Goal: Task Accomplishment & Management: Complete application form

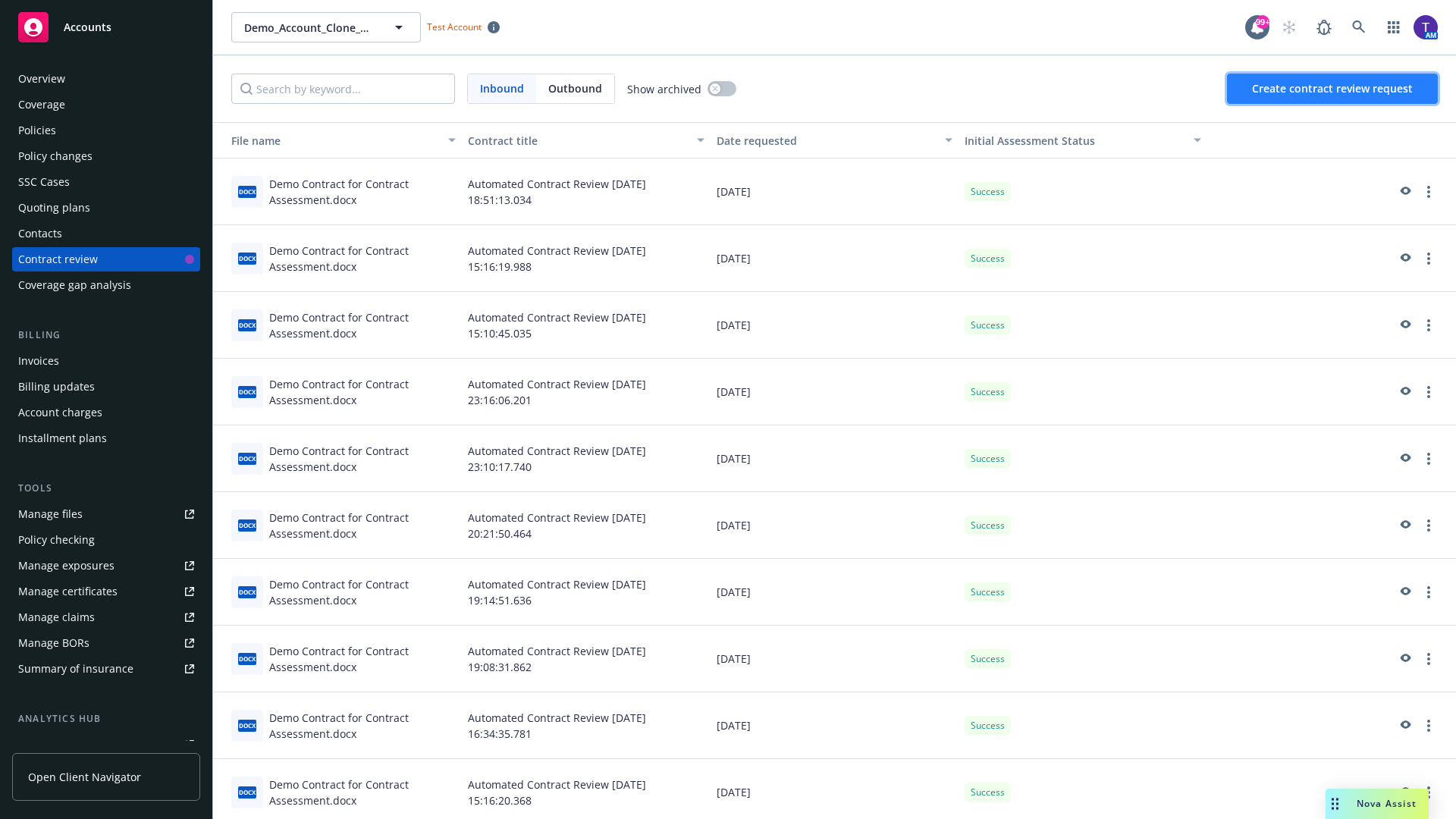
click at [1333, 89] on span "Create contract review request" at bounding box center [1333, 88] width 161 height 14
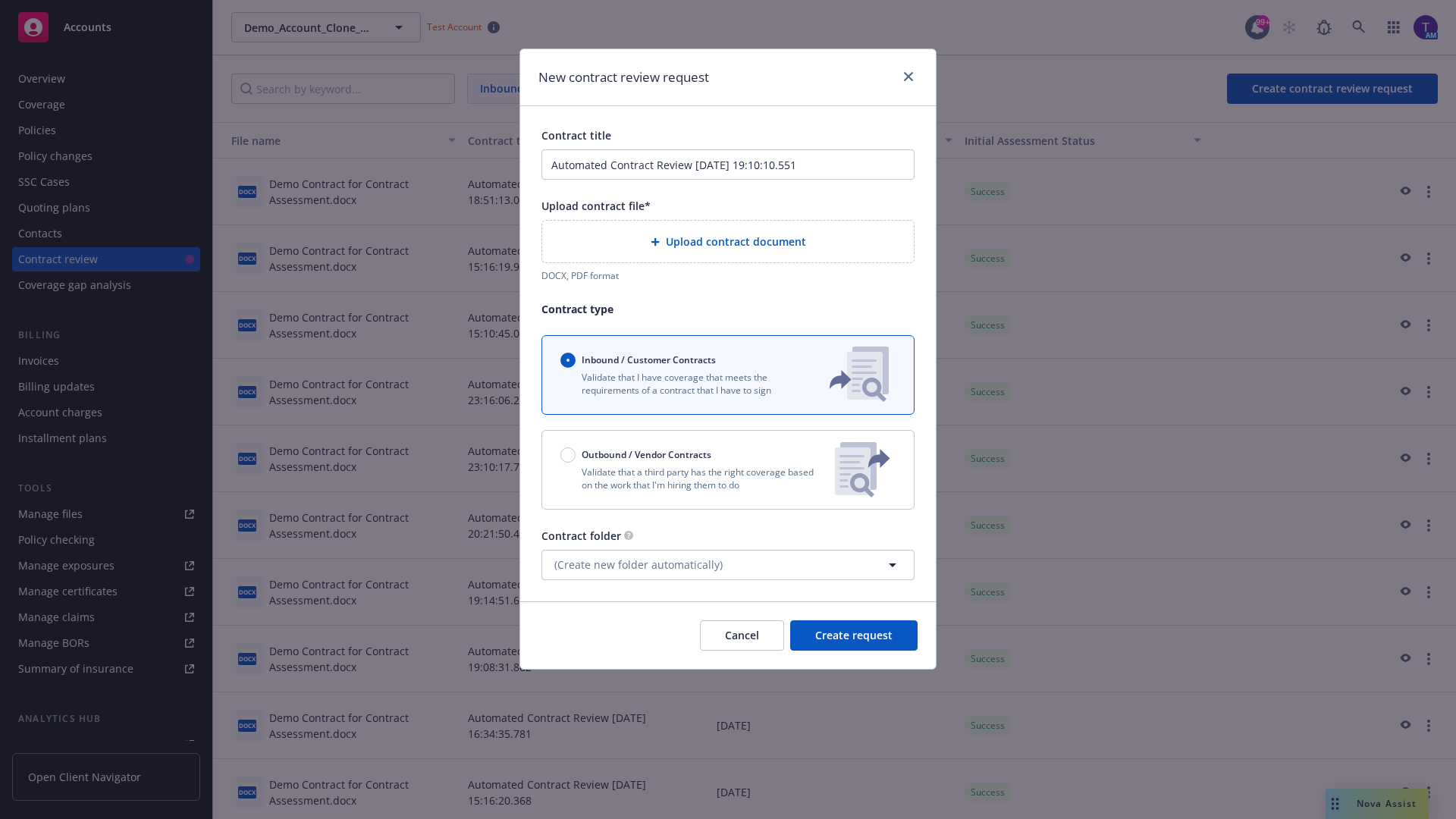
type input "Automated Contract Review [DATE] 19:10:10.551"
click at [728, 470] on p "Validate that a third party has the right coverage based on the work that I'm h…" at bounding box center [691, 478] width 263 height 26
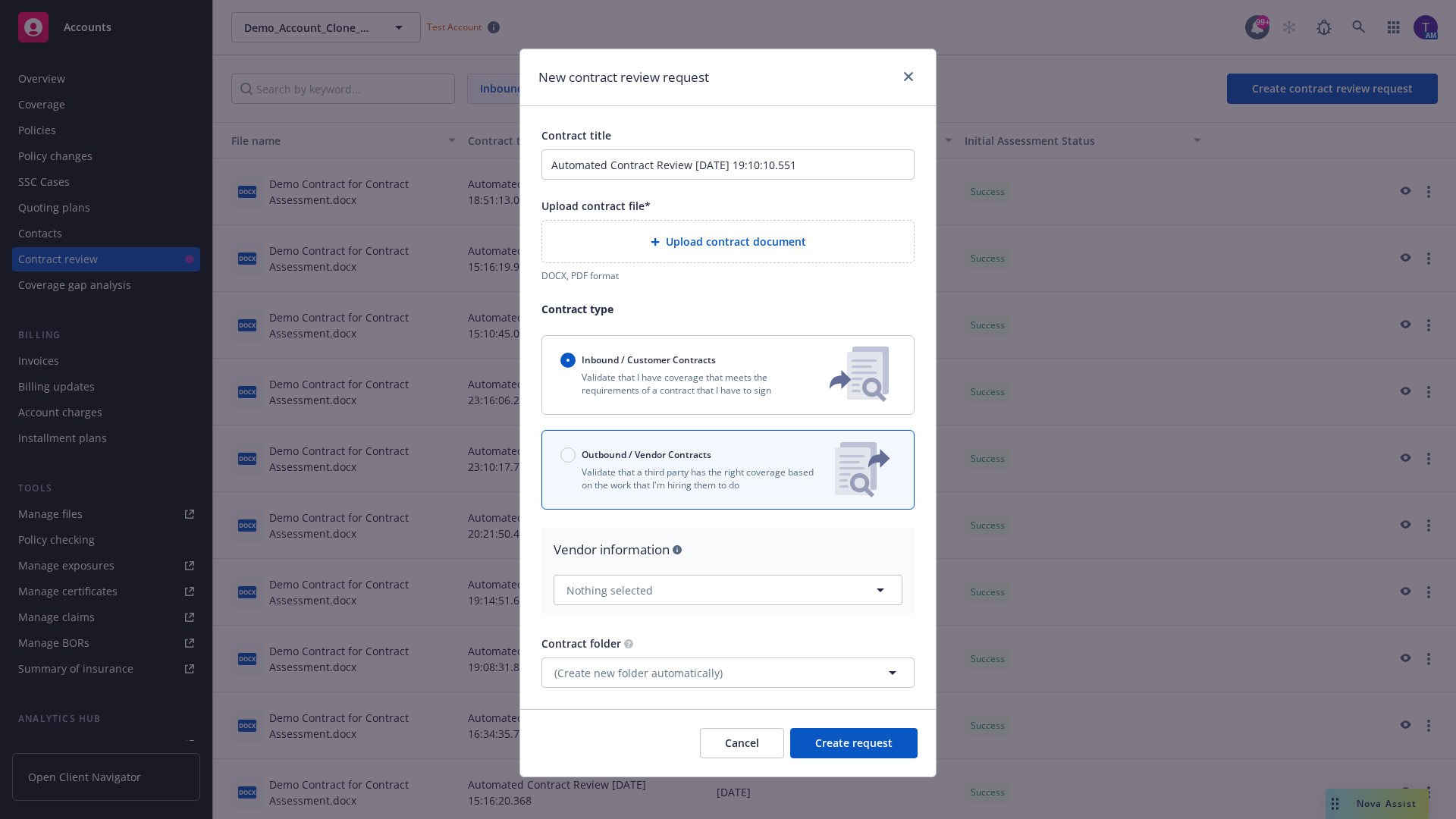
radio input "false"
radio input "true"
click at [854, 737] on span "Create request" at bounding box center [854, 743] width 77 height 14
